Goal: Check status: Check status

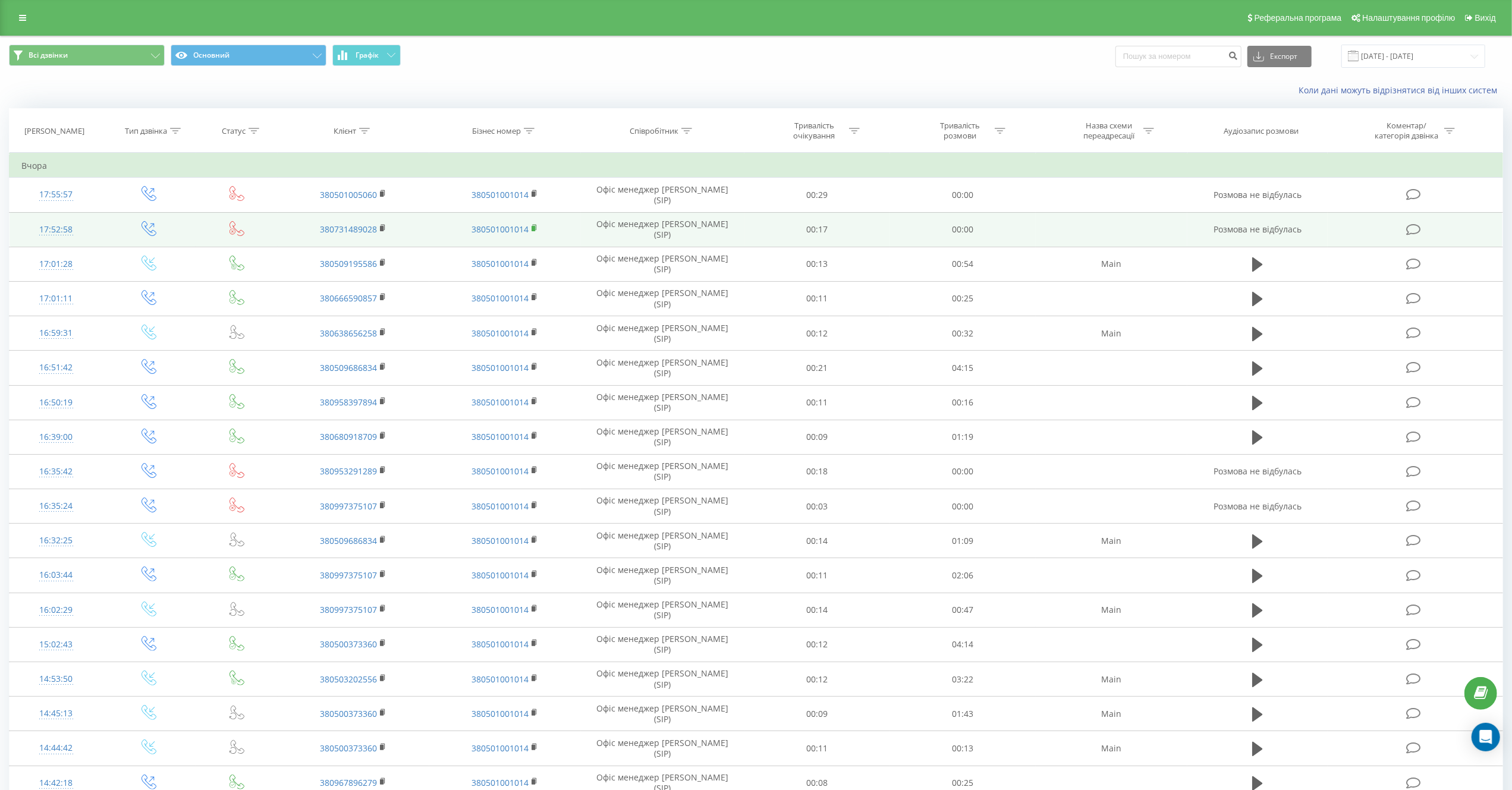
drag, startPoint x: 806, startPoint y: 103, endPoint x: 533, endPoint y: 231, distance: 301.5
click at [803, 105] on div "Всі дзвінки Основний Графік Експорт .csv .xls .xlsx 22.08.2025 - 22.09.2025 Кол…" at bounding box center [756, 562] width 1494 height 1051
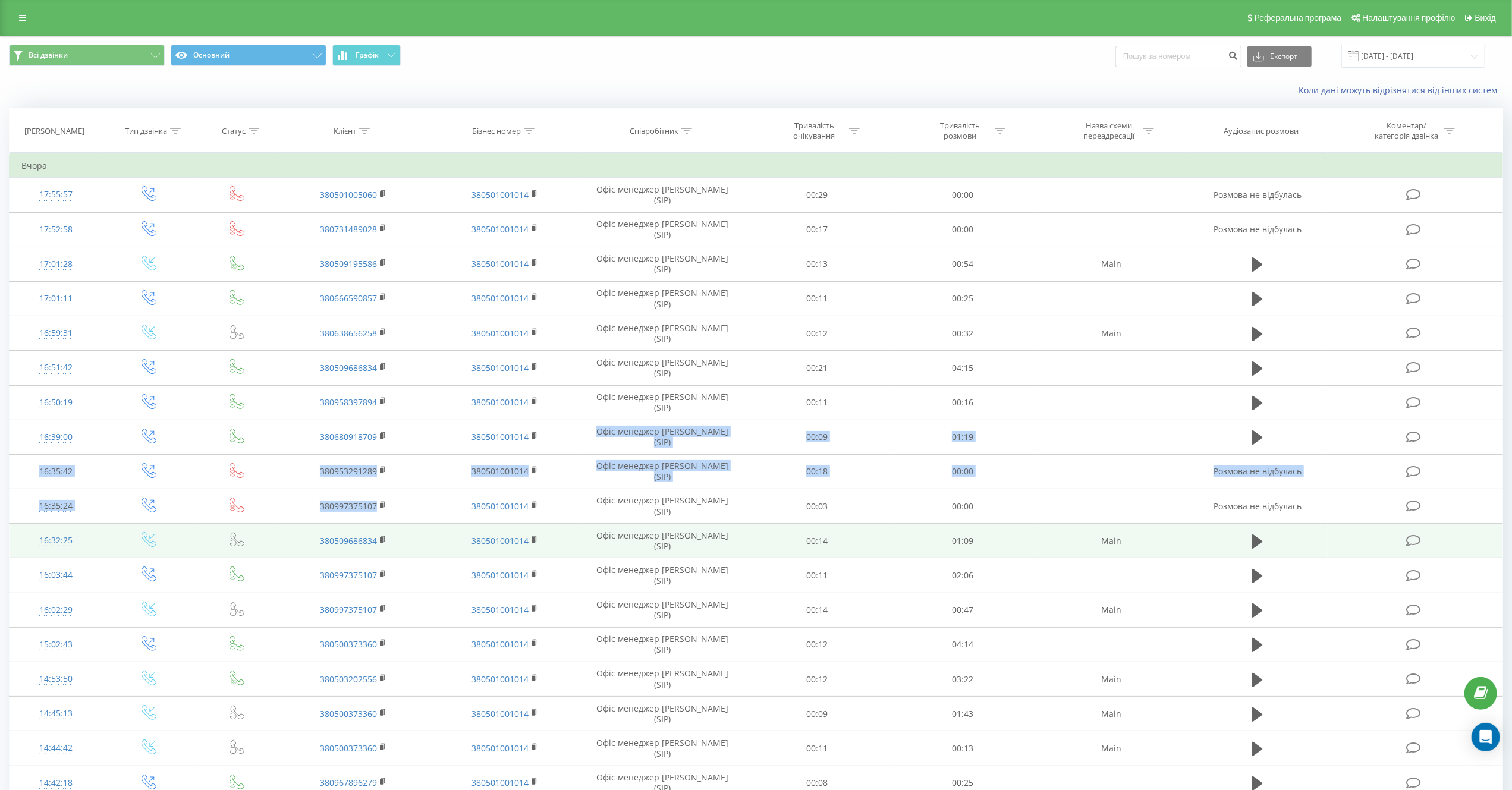
drag, startPoint x: 595, startPoint y: 445, endPoint x: 117, endPoint y: 530, distance: 485.5
click at [156, 530] on tbody "Вчора 17:55:57 380501005060 380501001014 Офіс менеджер Анастасія (SIP) 00:29 00…" at bounding box center [756, 598] width 1494 height 889
